Goal: Ask a question

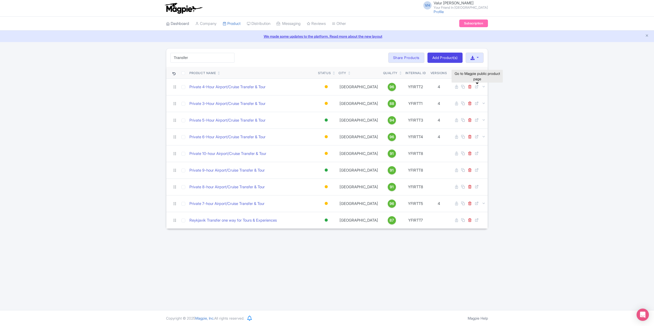
click at [178, 24] on link "Dashboard" at bounding box center [177, 24] width 23 height 14
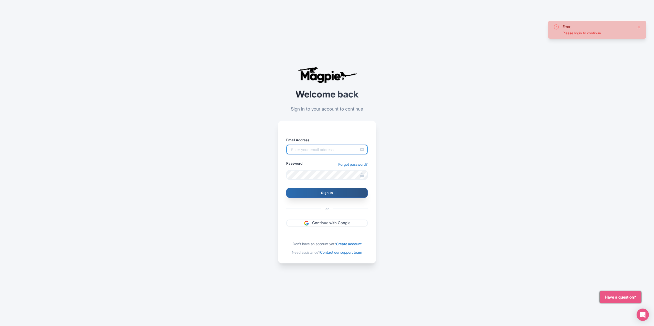
type input "[EMAIL_ADDRESS][DOMAIN_NAME]"
click at [307, 191] on input "Sign In" at bounding box center [327, 193] width 82 height 10
type input "Signing in..."
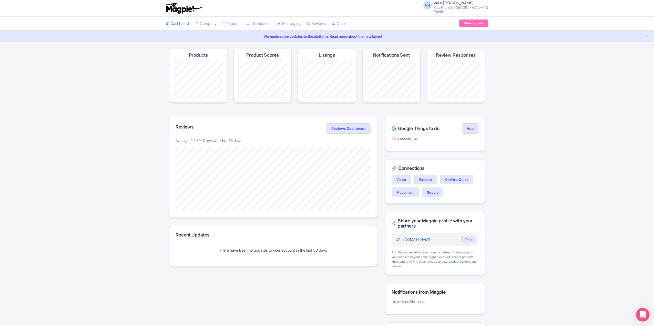
click at [641, 314] on icon "Open Intercom Messenger" at bounding box center [643, 314] width 6 height 7
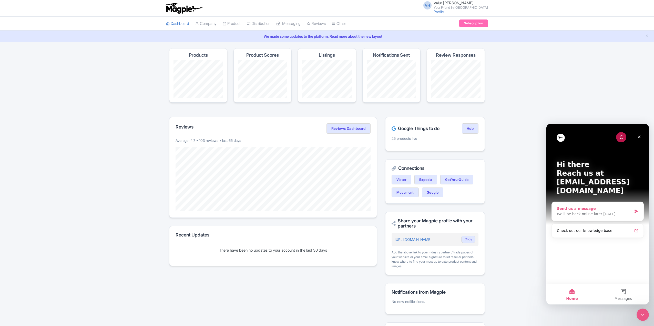
click at [591, 211] on div "We'll be back online later today" at bounding box center [594, 213] width 75 height 5
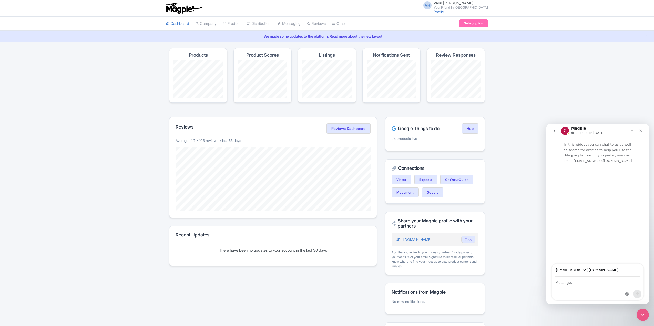
type input "valur@yourfriendinreykjavik.com"
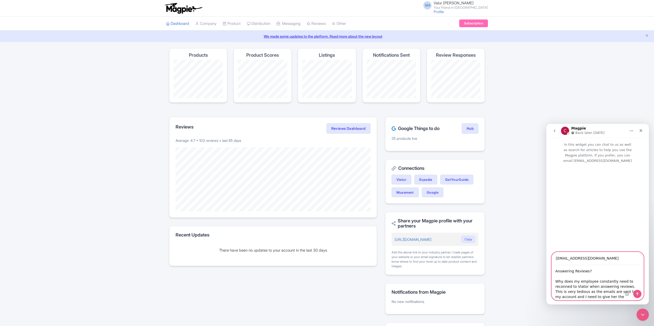
type textarea "Answering Reviews? Why does my employee constantly need to reconned to Viator w…"
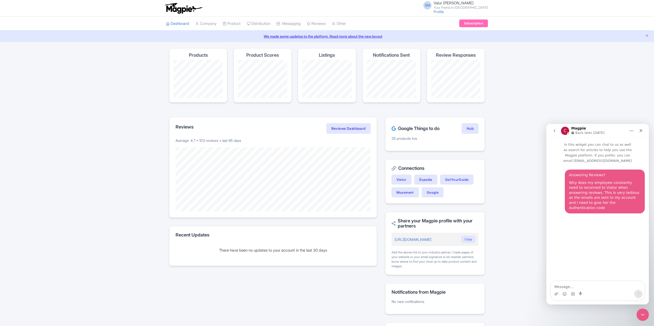
click at [588, 180] on div "Why does my employee constantly need to reconned to Viator when answering revie…" at bounding box center [605, 195] width 72 height 30
click at [561, 286] on textarea "Message…" at bounding box center [598, 285] width 94 height 9
type textarea "Reconnect"
